Goal: Transaction & Acquisition: Book appointment/travel/reservation

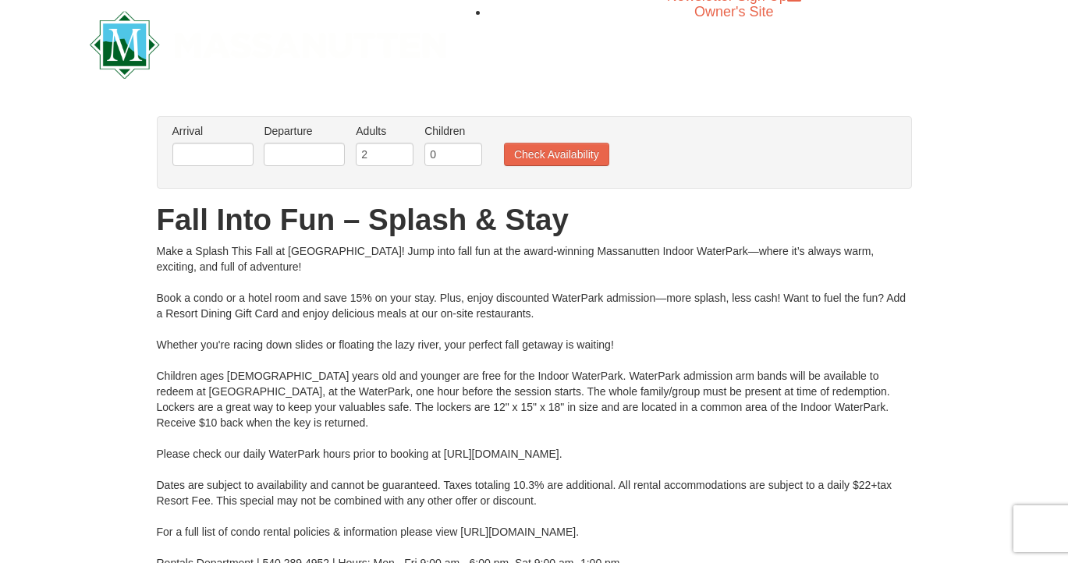
scroll to position [18, 0]
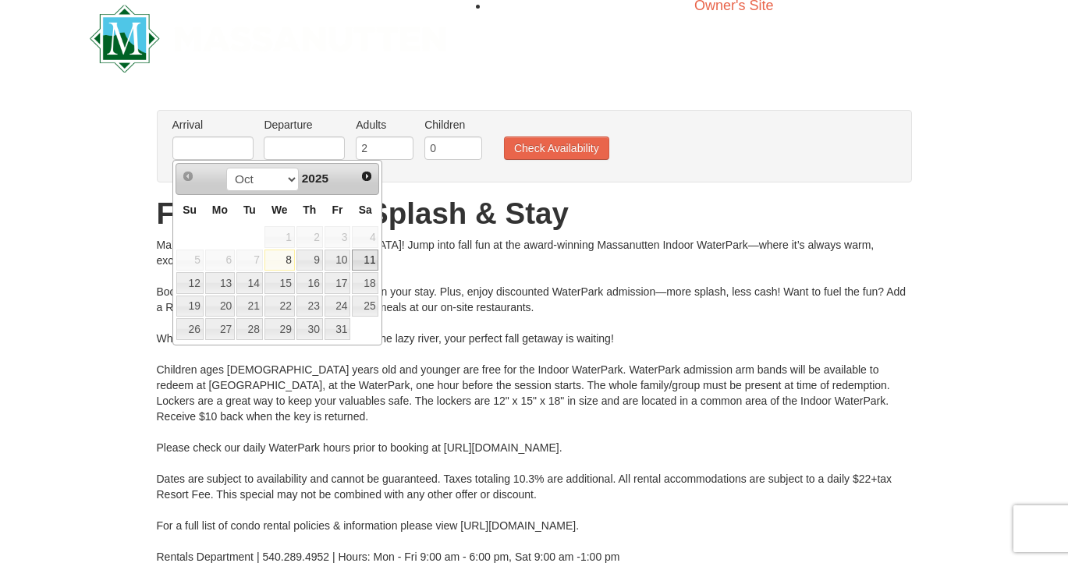
click at [370, 265] on link "11" at bounding box center [365, 261] width 27 height 22
type input "[DATE]"
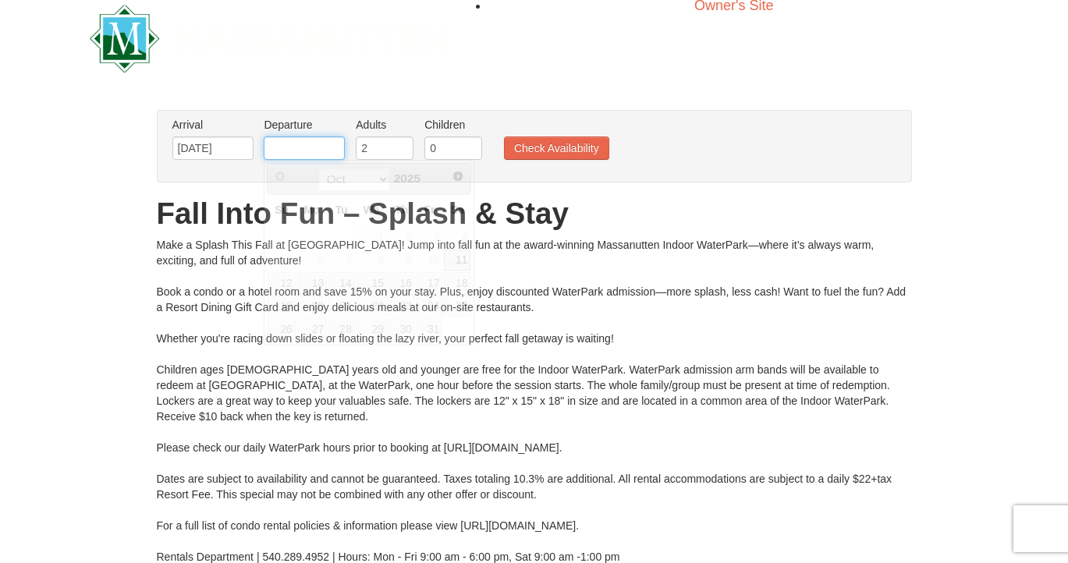
click at [332, 154] on input "text" at bounding box center [304, 147] width 81 height 23
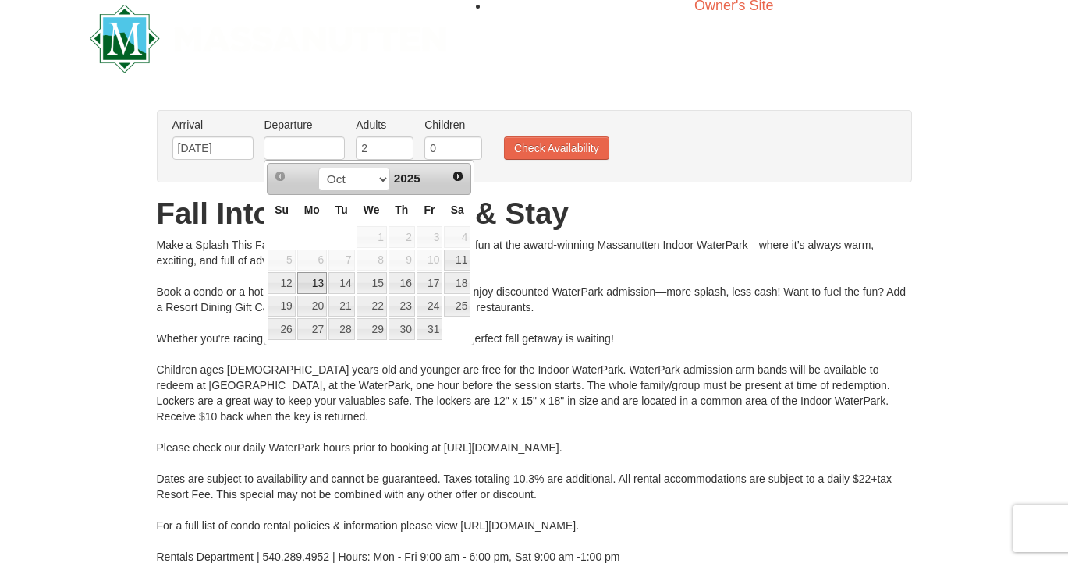
click at [312, 287] on link "13" at bounding box center [312, 283] width 30 height 22
type input "[DATE]"
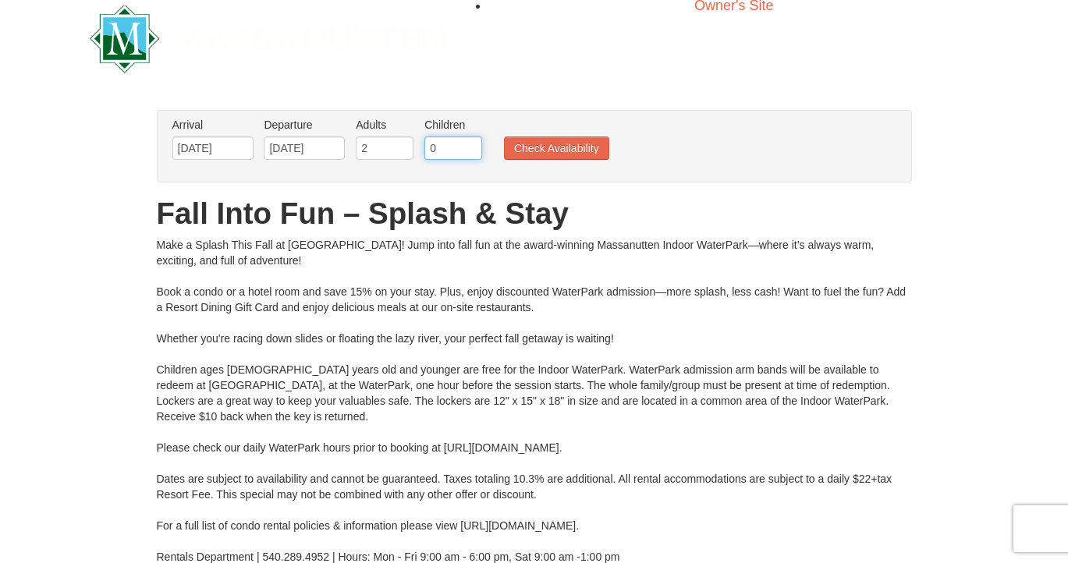
click at [432, 146] on input "0" at bounding box center [453, 147] width 58 height 23
click at [470, 144] on input "1" at bounding box center [453, 147] width 58 height 23
type input "2"
click at [469, 143] on input "2" at bounding box center [453, 147] width 58 height 23
click at [543, 147] on button "Check Availability" at bounding box center [556, 147] width 105 height 23
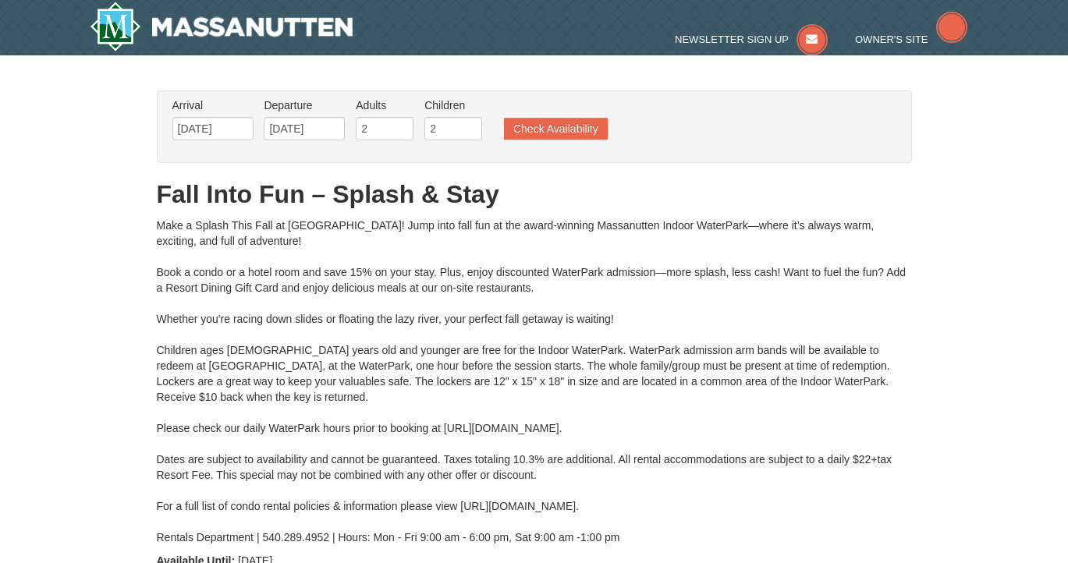
type input "[DATE]"
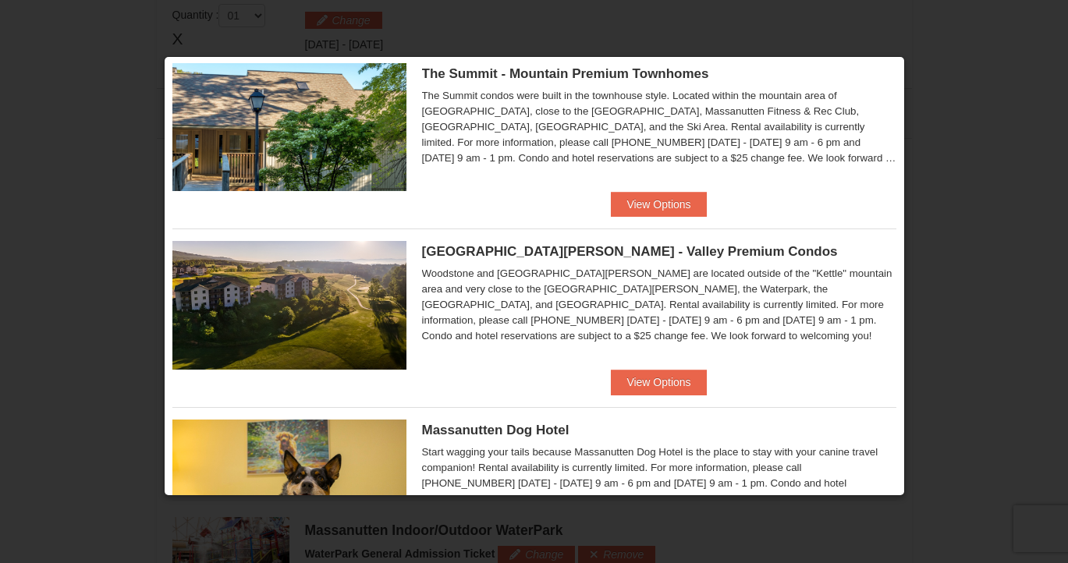
scroll to position [760, 0]
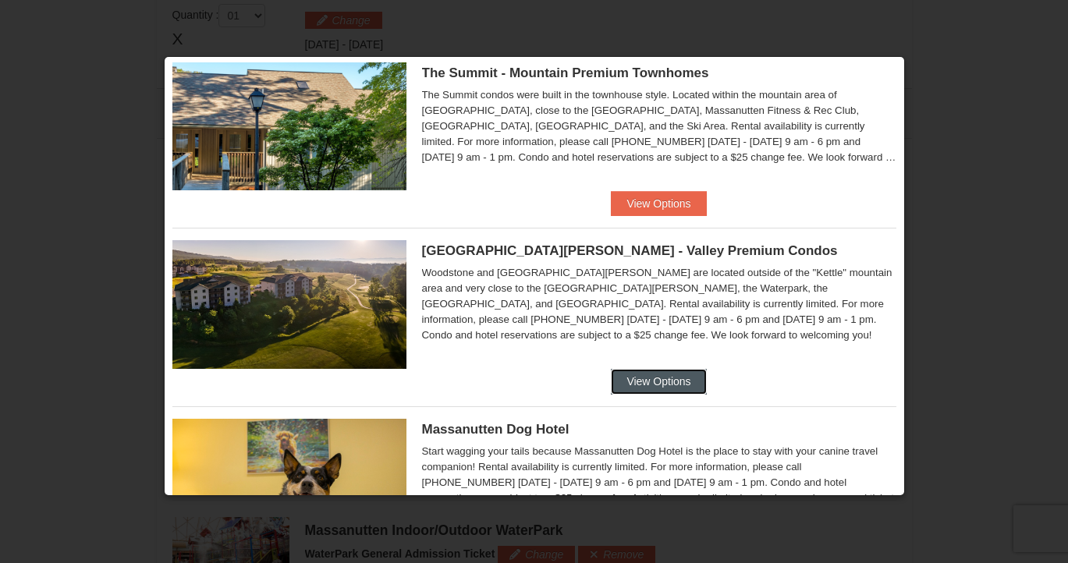
click at [637, 385] on button "View Options" at bounding box center [658, 381] width 95 height 25
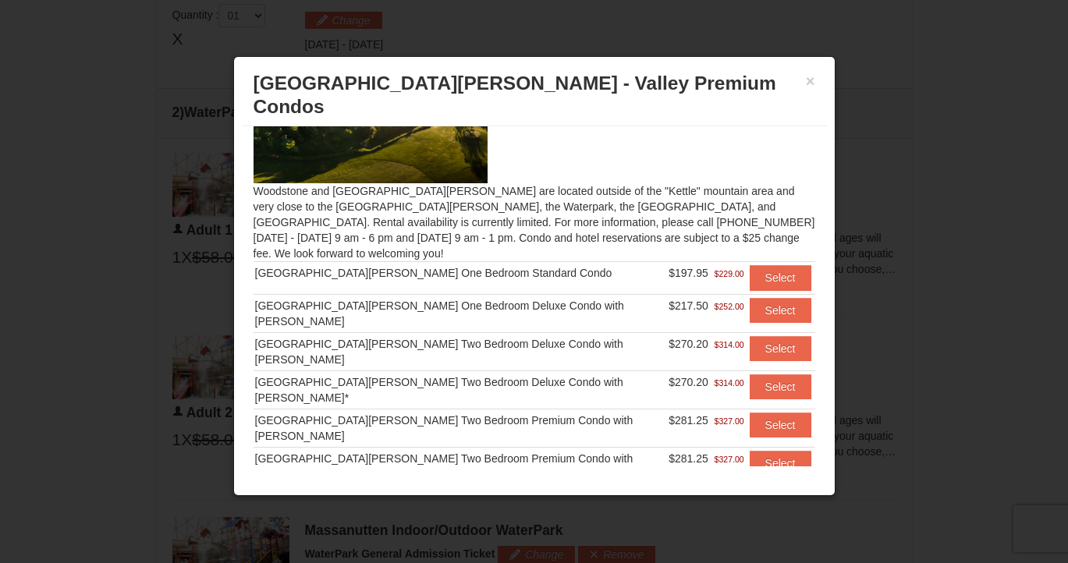
scroll to position [83, 0]
click at [766, 413] on button "Select" at bounding box center [781, 425] width 62 height 25
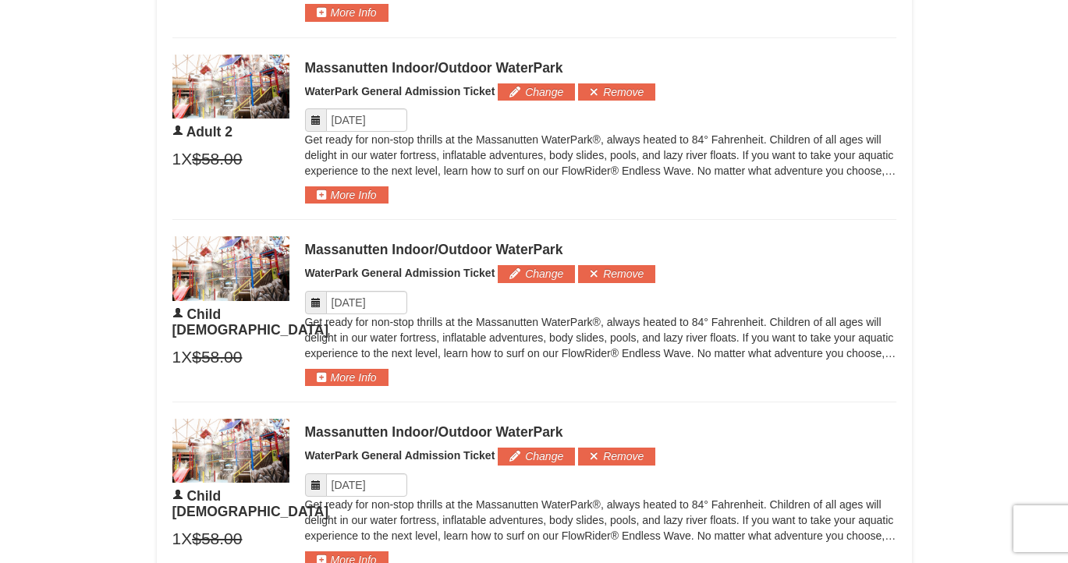
scroll to position [900, 0]
